Goal: Find specific page/section: Find specific page/section

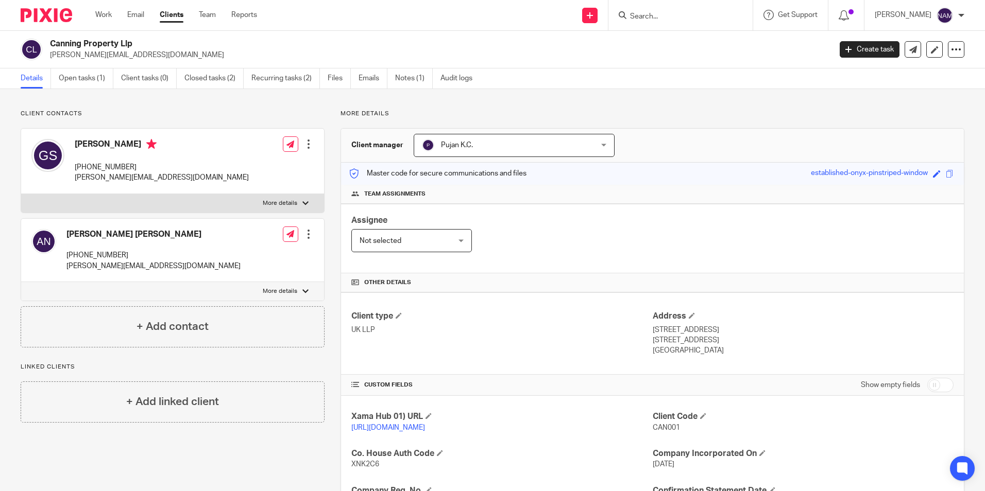
scroll to position [103, 0]
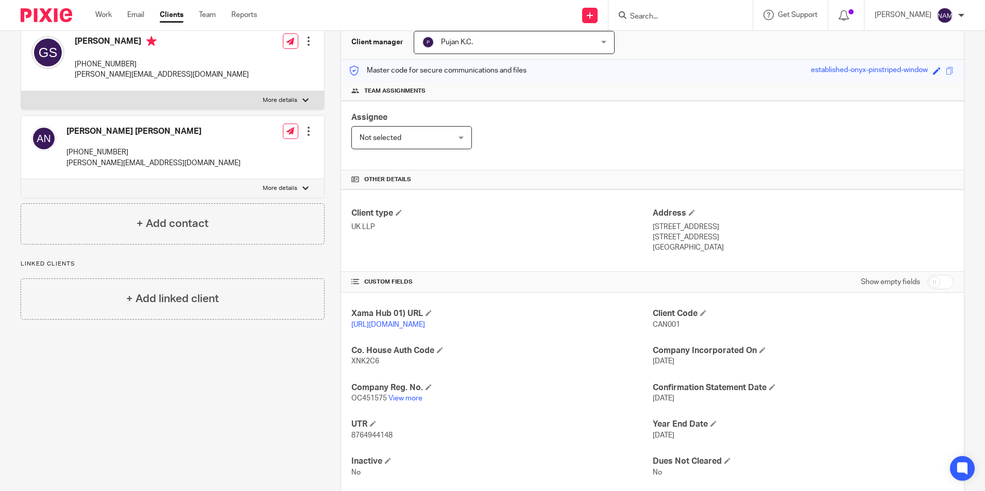
click at [633, 12] on input "Search" at bounding box center [675, 16] width 93 height 9
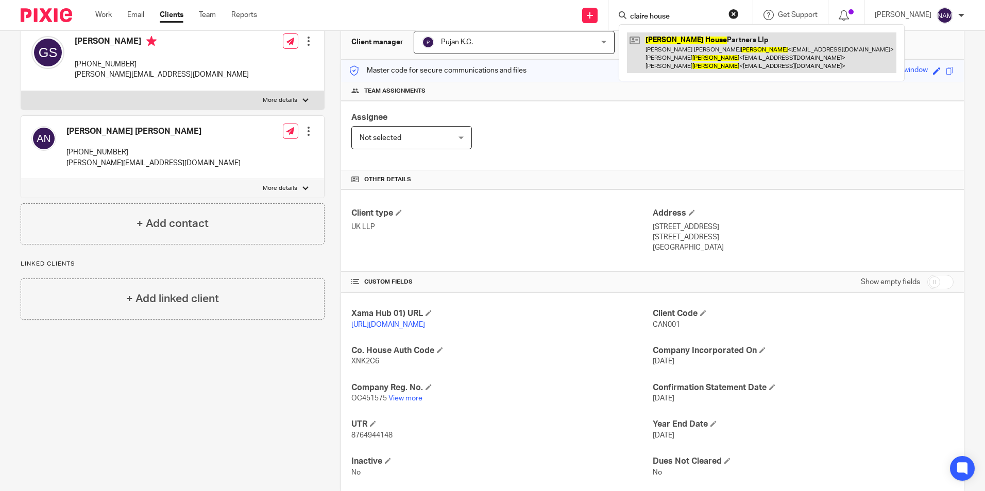
type input "claire house"
click at [656, 43] on link at bounding box center [761, 52] width 269 height 41
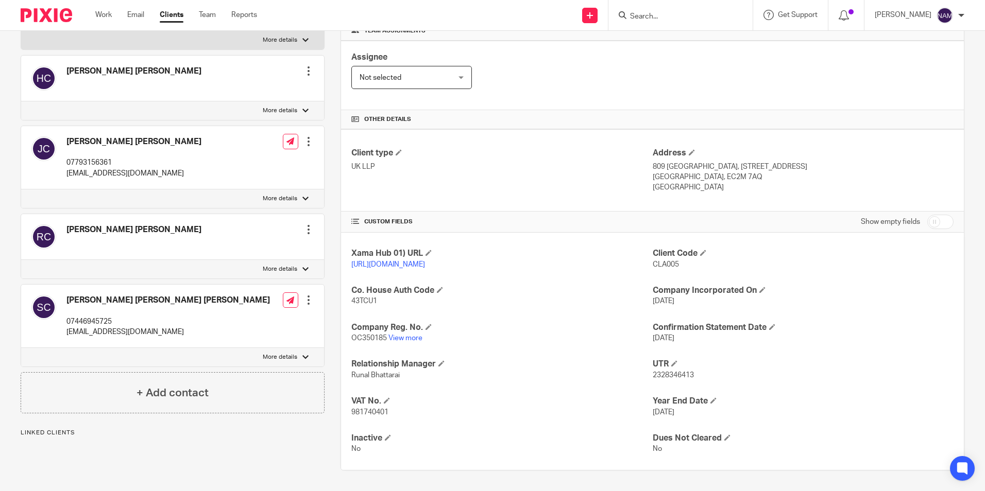
scroll to position [174, 0]
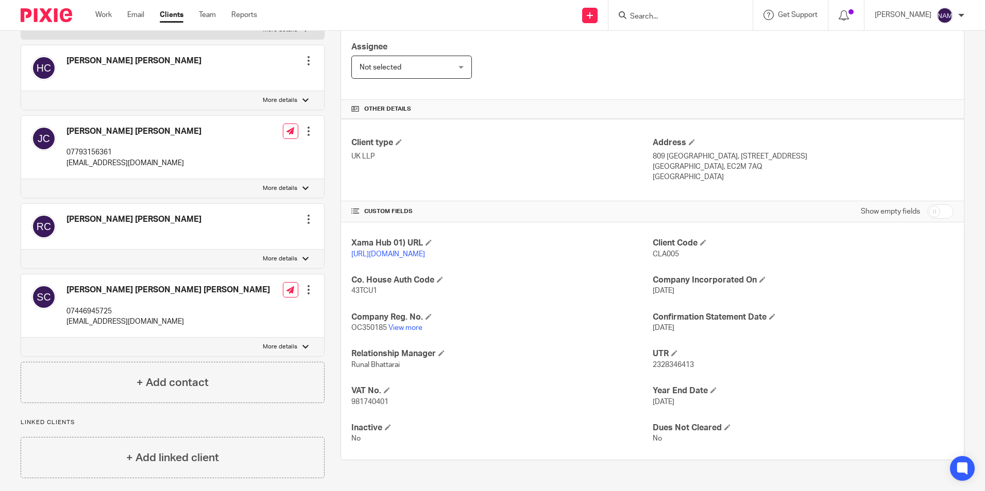
click at [652, 24] on div at bounding box center [680, 15] width 144 height 30
click at [640, 18] on input "Search" at bounding box center [675, 16] width 93 height 9
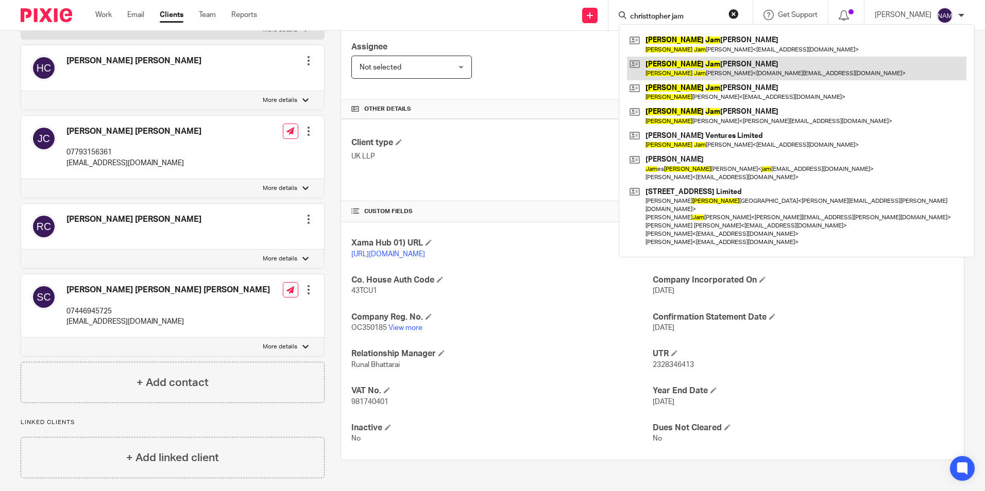
type input "christtopher jam"
click at [682, 57] on link at bounding box center [796, 69] width 339 height 24
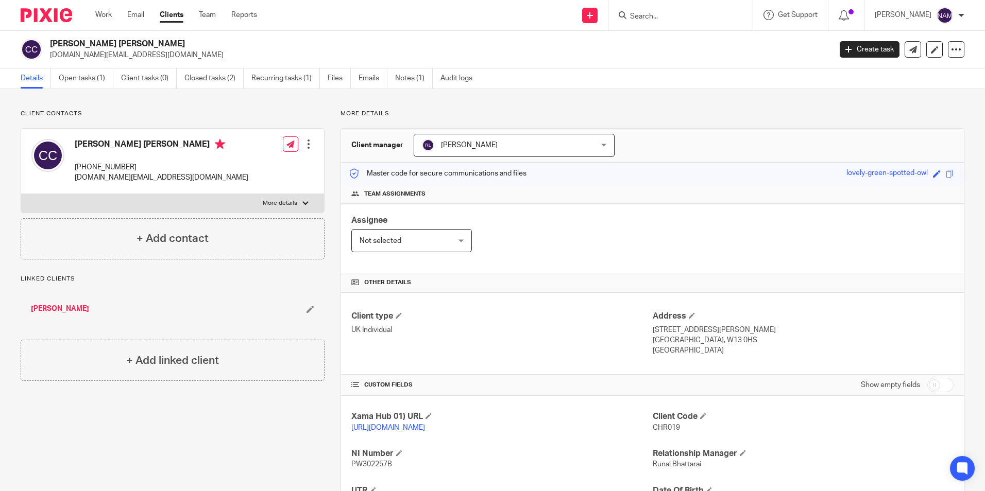
click at [644, 13] on input "Search" at bounding box center [675, 16] width 93 height 9
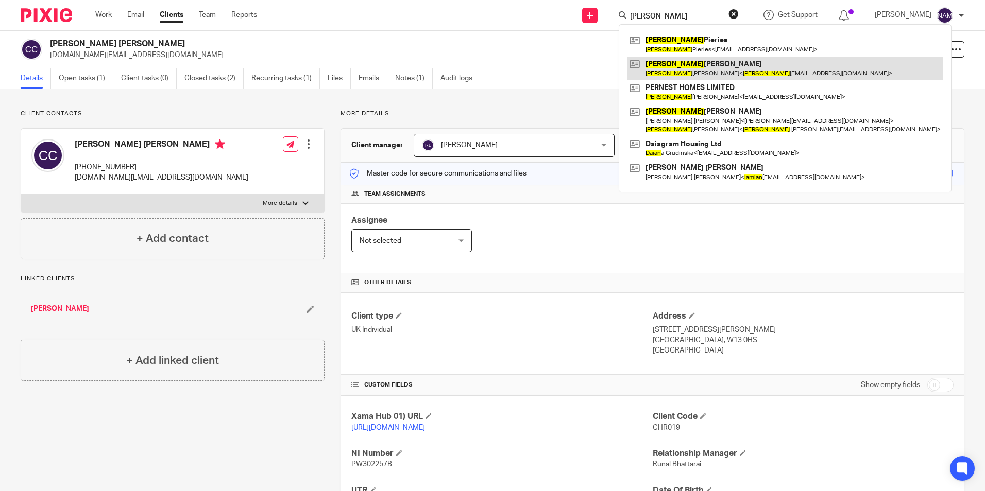
type input "[PERSON_NAME]"
click at [676, 70] on link at bounding box center [785, 69] width 316 height 24
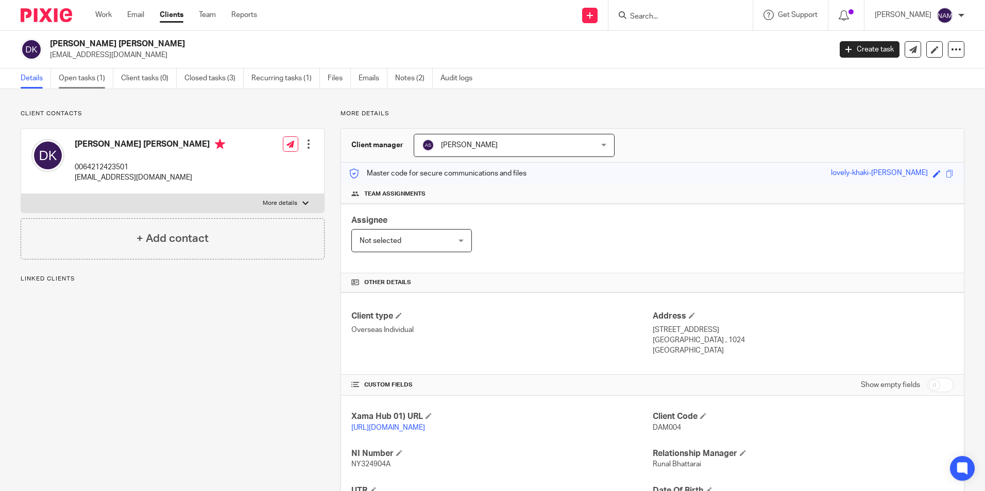
click at [90, 83] on link "Open tasks (1)" at bounding box center [86, 78] width 55 height 20
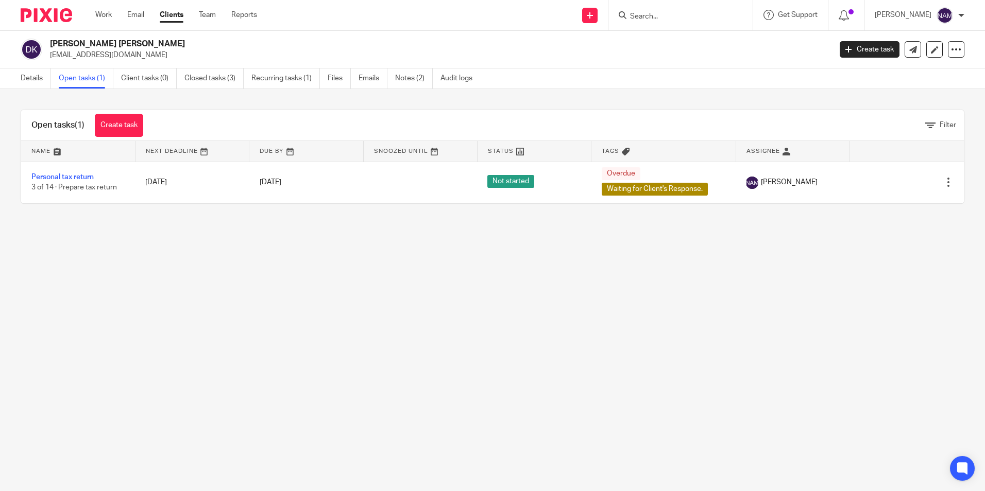
click at [67, 8] on img at bounding box center [46, 15] width 51 height 14
